Goal: Transaction & Acquisition: Purchase product/service

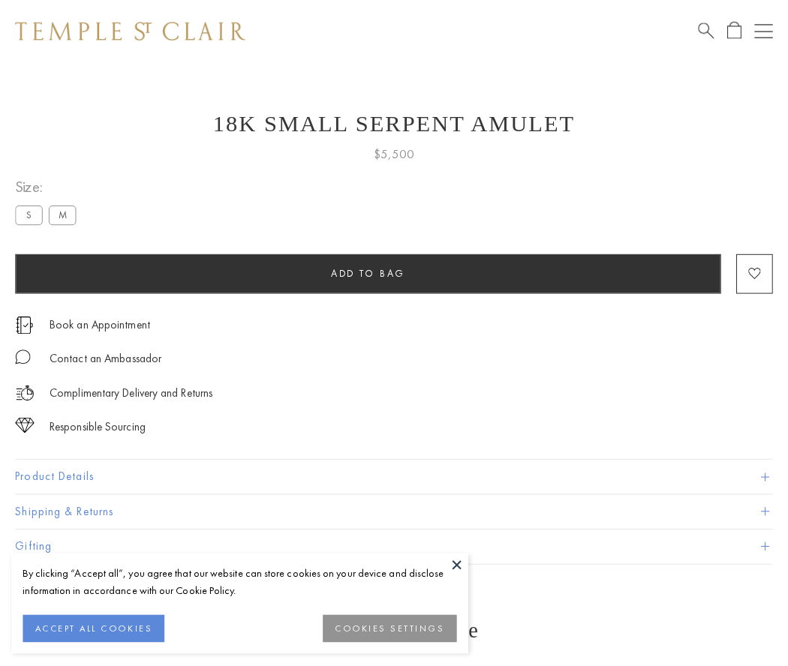
scroll to position [60, 0]
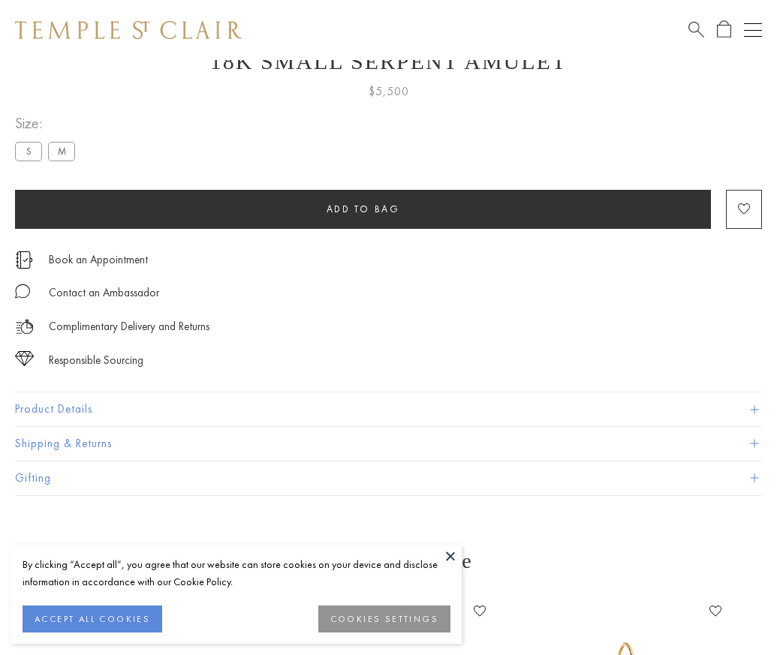
click at [362, 209] on span "Add to bag" at bounding box center [363, 209] width 74 height 13
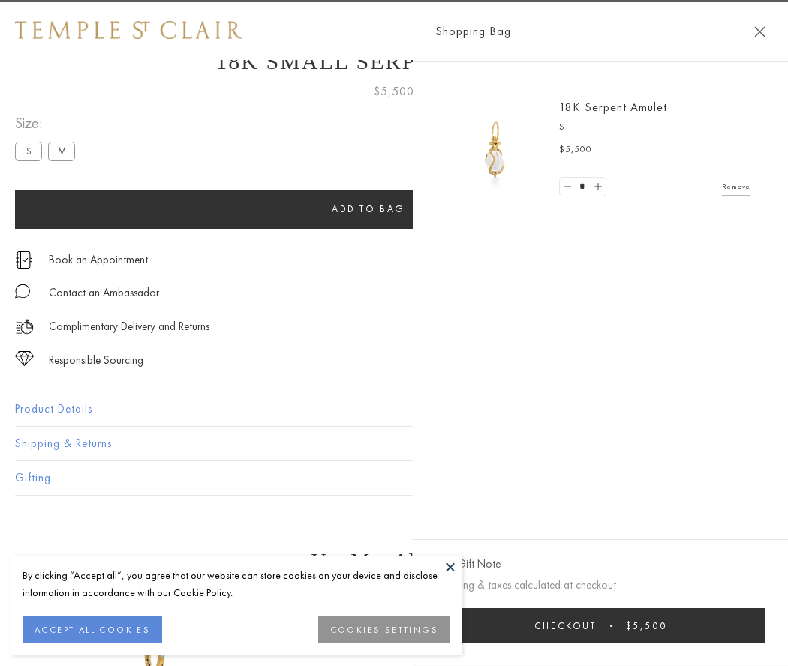
click at [653, 626] on button "Checkout $5,500" at bounding box center [600, 626] width 330 height 35
